Goal: Task Accomplishment & Management: Use online tool/utility

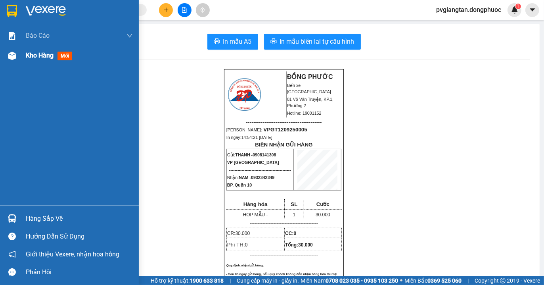
click at [12, 56] on img at bounding box center [12, 56] width 8 height 8
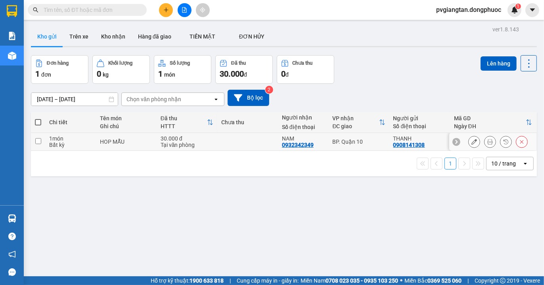
click at [202, 144] on div "Tại văn phòng" at bounding box center [187, 145] width 53 height 6
checkbox input "true"
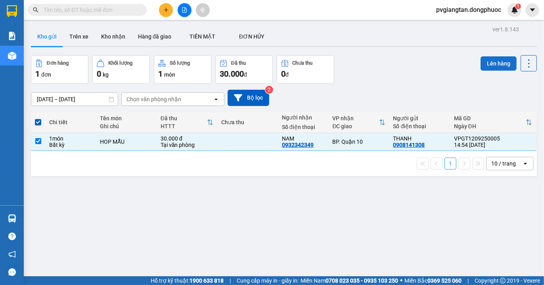
click at [496, 67] on button "Lên hàng" at bounding box center [499, 63] width 36 height 14
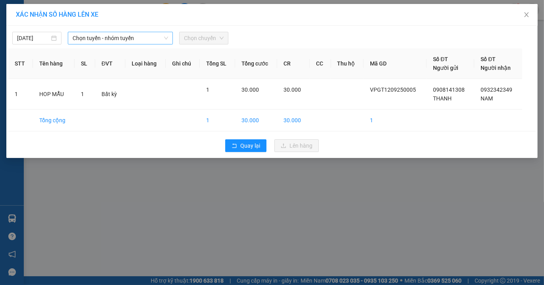
click at [132, 38] on span "Chọn tuyến - nhóm tuyến" at bounding box center [121, 38] width 96 height 12
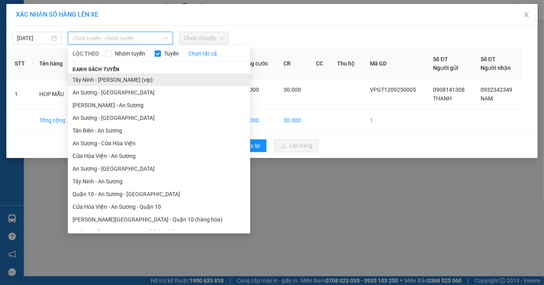
click at [139, 84] on li "Tây Ninh - [PERSON_NAME] (vip)" at bounding box center [159, 79] width 182 height 13
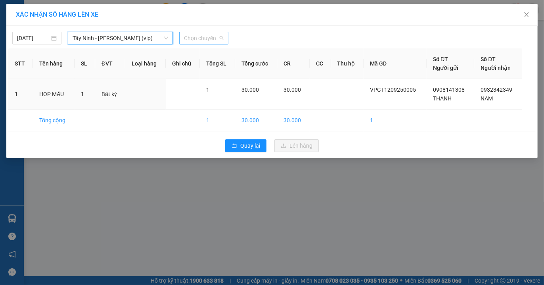
click at [208, 42] on span "Chọn chuyến" at bounding box center [204, 38] width 40 height 12
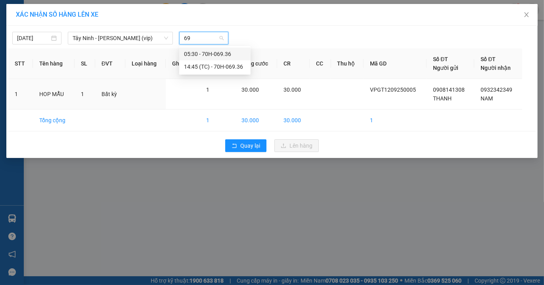
type input "6"
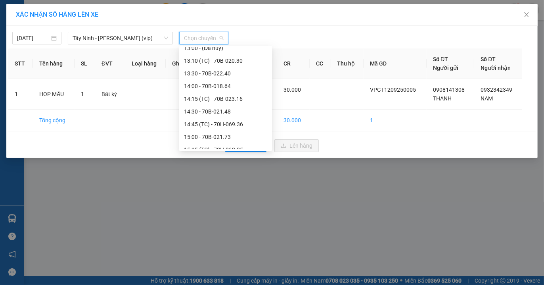
scroll to position [352, 0]
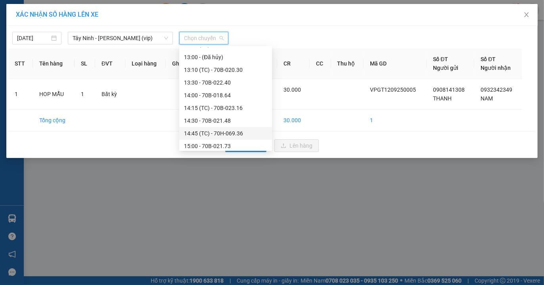
click at [230, 133] on div "14:45 (TC) - 70H-069.36" at bounding box center [225, 133] width 83 height 9
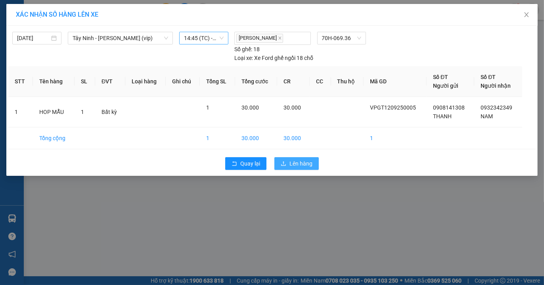
click at [298, 161] on span "Lên hàng" at bounding box center [301, 163] width 23 height 9
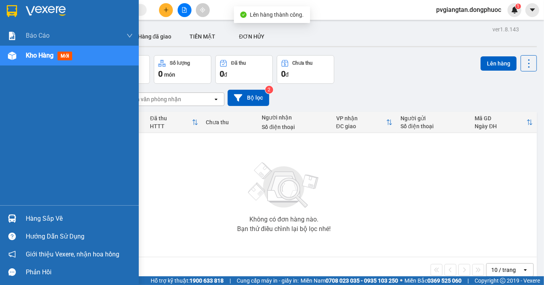
click at [17, 217] on div at bounding box center [12, 218] width 14 height 14
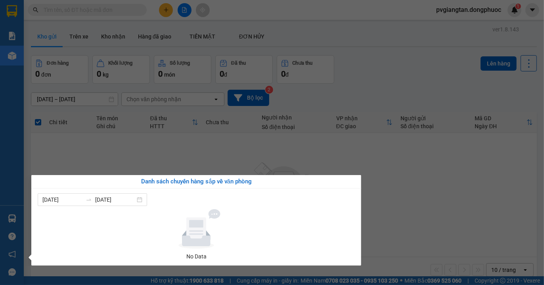
drag, startPoint x: 373, startPoint y: 215, endPoint x: 195, endPoint y: 109, distance: 207.4
click at [373, 215] on section "Kết quả tìm kiếm ( 0 ) Bộ lọc No Data pvgiangtan.dongphuoc 1 Báo cáo Mẫu 1: Báo…" at bounding box center [272, 142] width 544 height 285
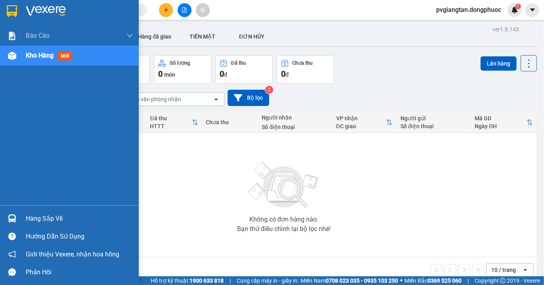
click at [40, 213] on div "Hàng sắp về" at bounding box center [79, 219] width 107 height 12
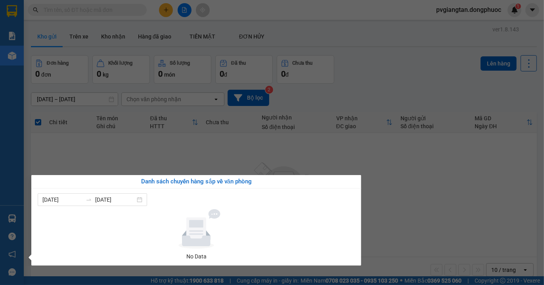
click at [467, 210] on section "Kết quả tìm kiếm ( 0 ) Bộ lọc No Data pvgiangtan.dongphuoc 1 Báo cáo Mẫu 1: Báo…" at bounding box center [272, 142] width 544 height 285
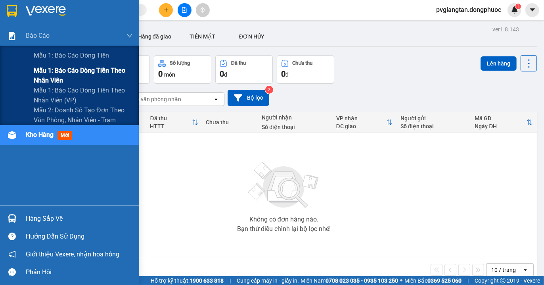
click at [47, 73] on span "Mẫu 1: Báo cáo dòng tiền theo nhân viên" at bounding box center [83, 75] width 99 height 20
